Goal: Information Seeking & Learning: Learn about a topic

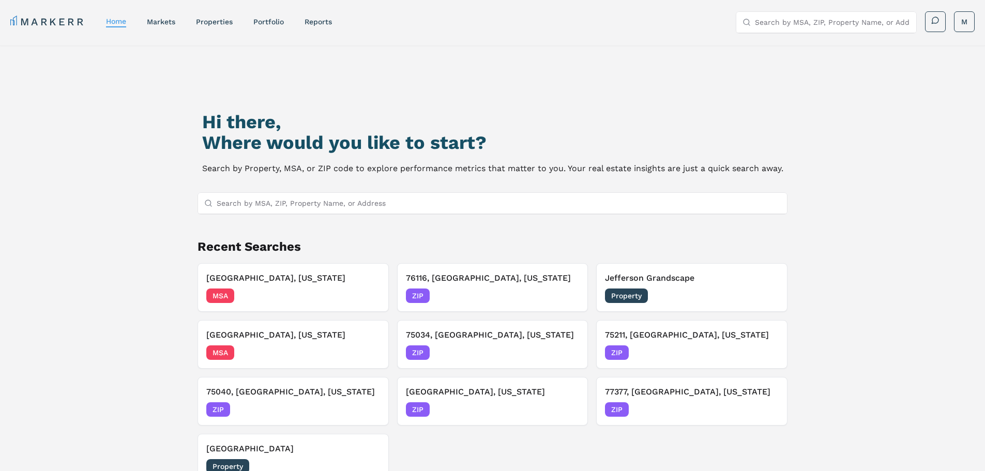
click at [873, 101] on div "Hi there, Where would you like to start? Search by Property, MSA, or ZIP code t…" at bounding box center [492, 290] width 985 height 488
click at [846, 23] on input "Search by MSA, ZIP, Property Name, or Address" at bounding box center [832, 22] width 155 height 21
paste input "markerrcre#1"
type input "markerrcre#1"
click at [848, 22] on input "markerrcre#1" at bounding box center [832, 22] width 155 height 21
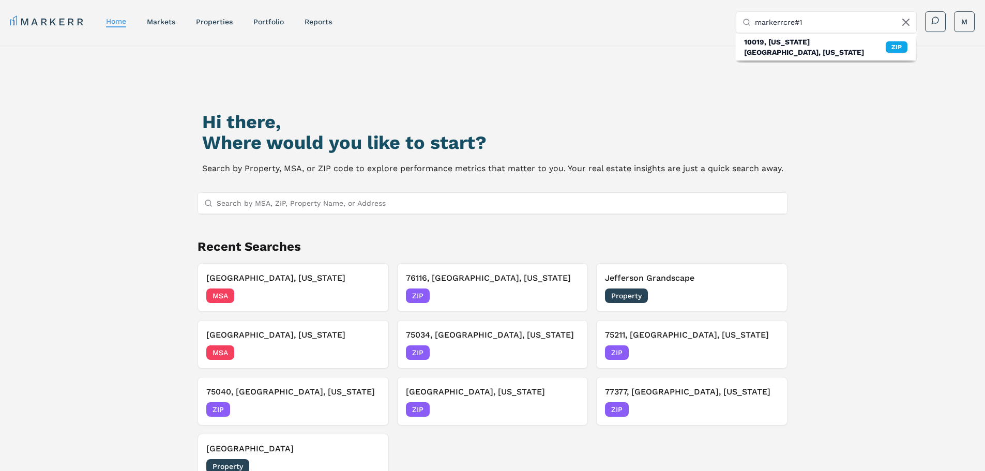
click at [848, 22] on input "markerrcre#1" at bounding box center [832, 22] width 155 height 21
click at [159, 25] on link "markets" at bounding box center [161, 22] width 28 height 8
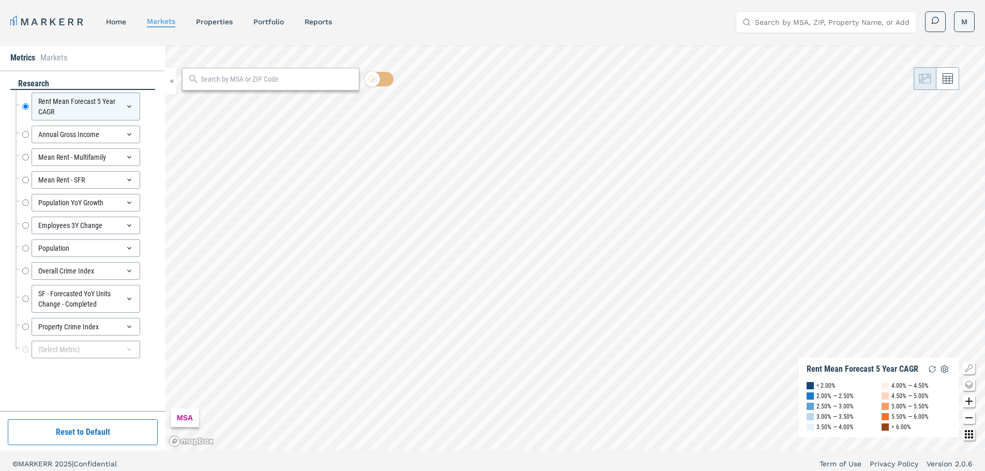
click at [243, 85] on div at bounding box center [270, 79] width 177 height 23
click at [25, 157] on input "Mean Rent - Multifamily" at bounding box center [25, 157] width 7 height 18
radio input "false"
radio input "true"
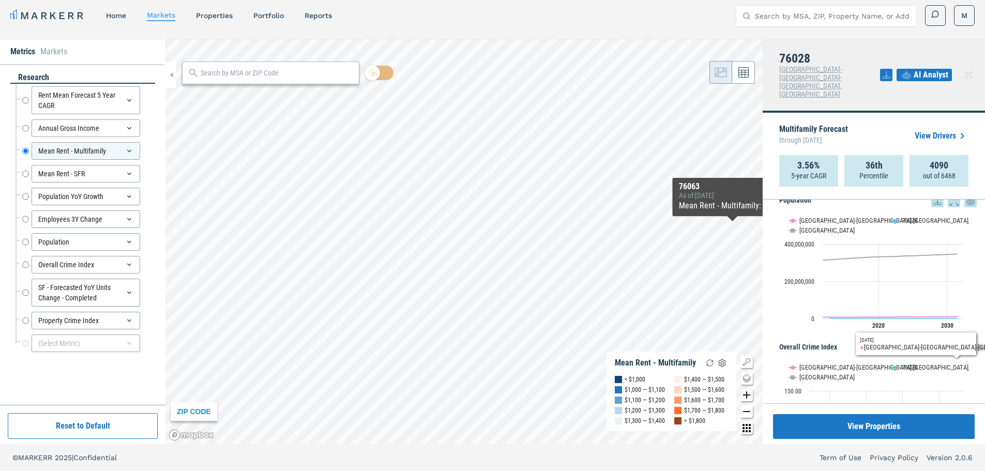
scroll to position [1071, 0]
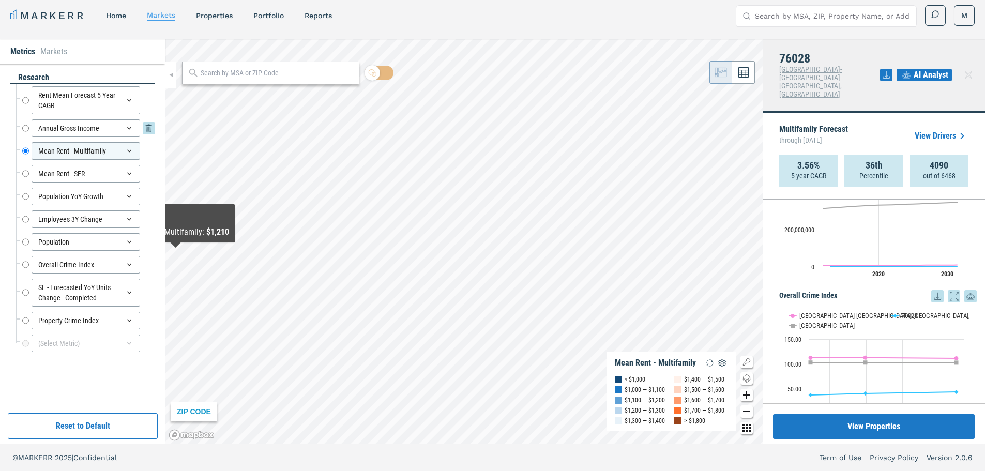
click at [25, 127] on input "Annual Gross Income" at bounding box center [25, 128] width 7 height 18
radio input "true"
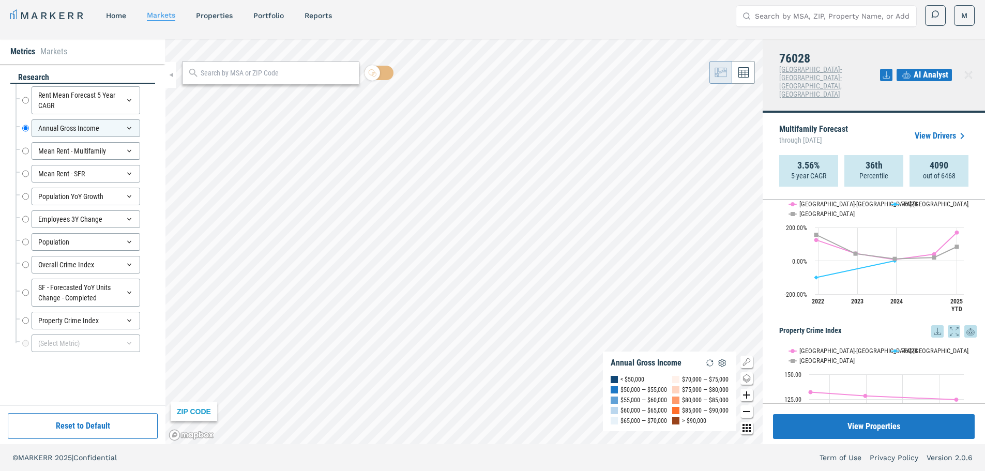
scroll to position [1381, 0]
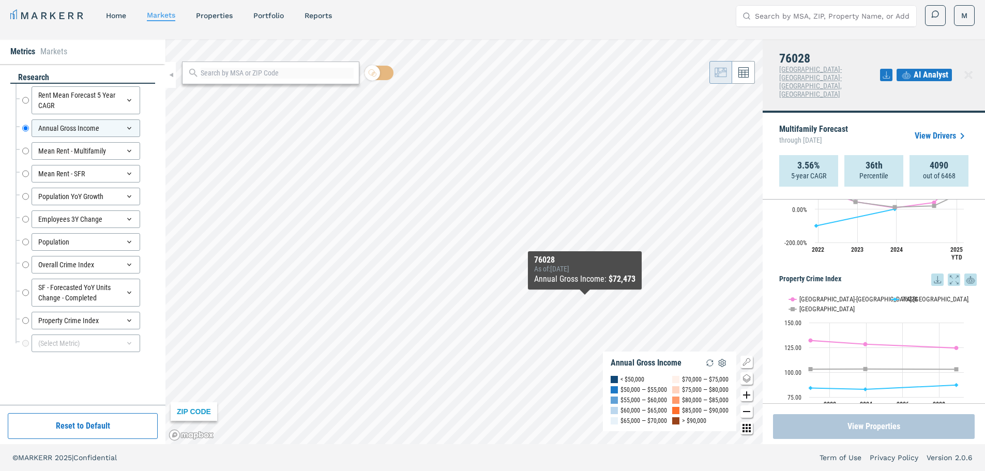
click at [853, 422] on button "View Properties" at bounding box center [874, 426] width 202 height 25
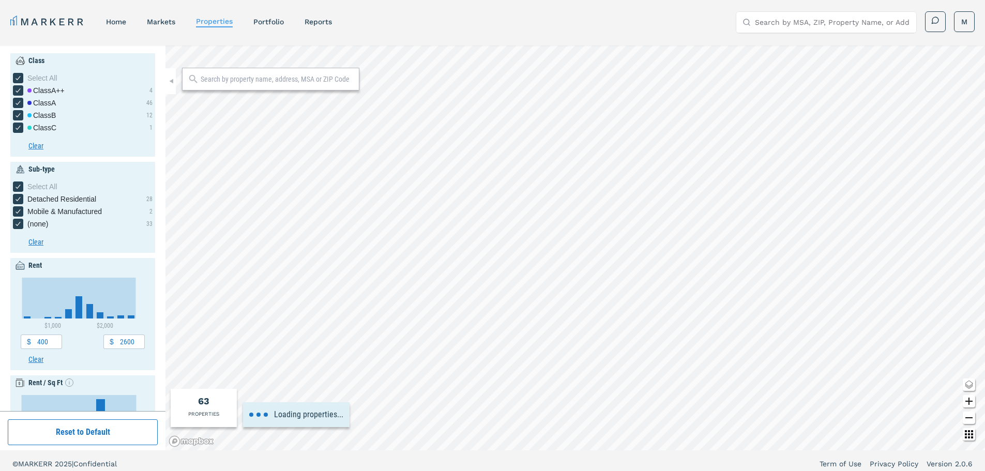
type input "800"
type input "1920"
type input "2020"
type input "1200"
type input "2000"
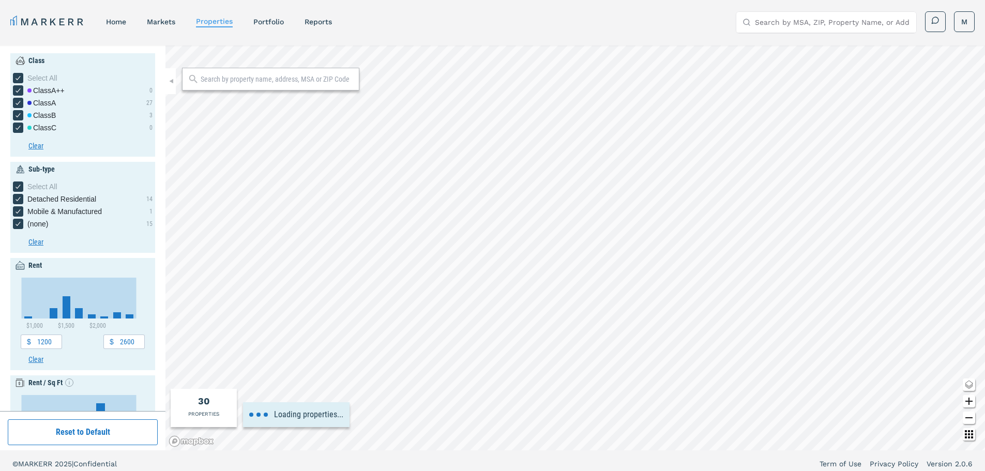
type input "1.4"
